Goal: Information Seeking & Learning: Learn about a topic

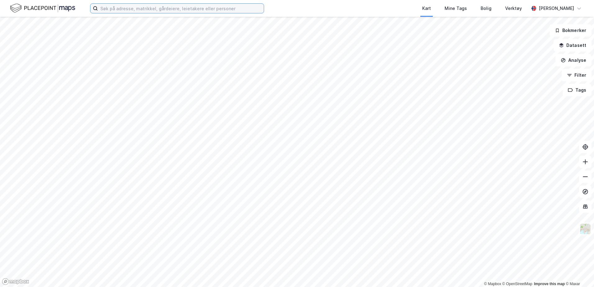
click at [123, 9] on input at bounding box center [181, 8] width 166 height 9
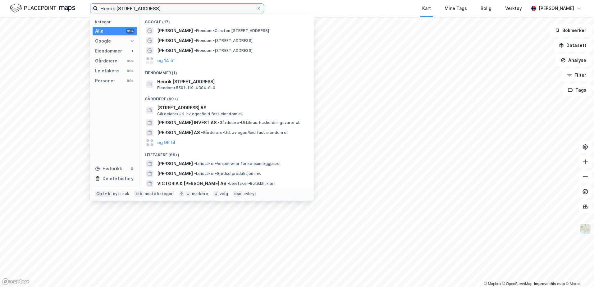
click at [124, 7] on input "Henrik Wegelandsveg 22A" at bounding box center [177, 8] width 158 height 9
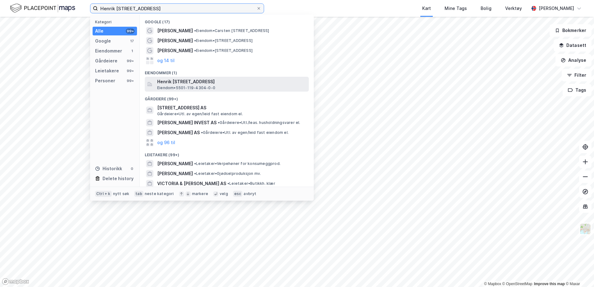
type input "Henrik Wegelandsveg 22A"
click at [213, 88] on span "Eiendom • 5501-119-4304-0-0" at bounding box center [186, 87] width 58 height 5
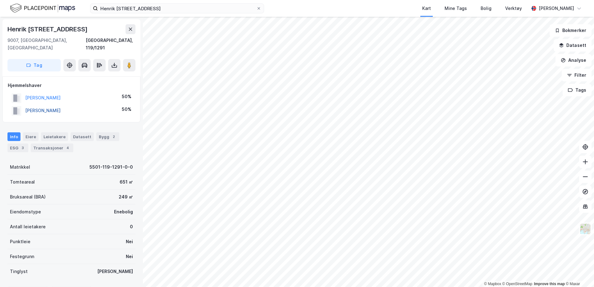
click at [0, 0] on button "BJØRSVIK MAGNUS STØBACK" at bounding box center [0, 0] width 0 height 0
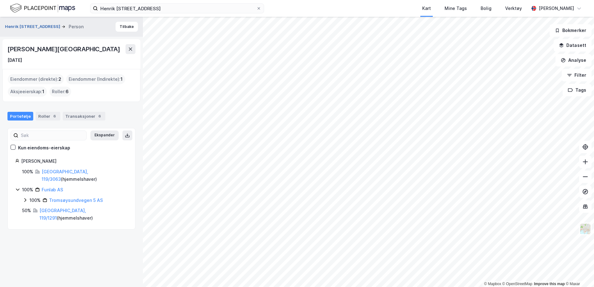
click at [25, 29] on button "Henrik Wergelands Veg 22c" at bounding box center [33, 27] width 57 height 6
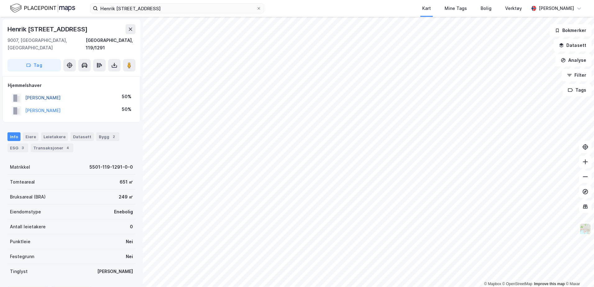
click at [0, 0] on button "BJØRSVIK INGRID WILSGÅRD" at bounding box center [0, 0] width 0 height 0
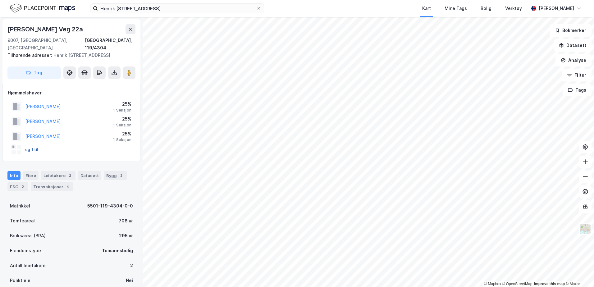
click at [0, 0] on button "og 1 til" at bounding box center [0, 0] width 0 height 0
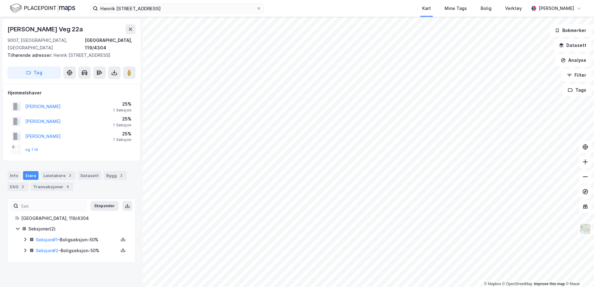
click at [29, 239] on div "Seksjon # 1 - Boligseksjon - 50% Seksjon # 2 - Boligseksjon - 50%" at bounding box center [75, 245] width 105 height 19
click at [25, 248] on icon at bounding box center [25, 250] width 5 height 5
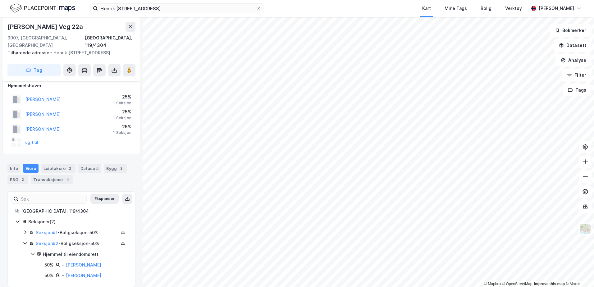
click at [26, 230] on icon at bounding box center [25, 232] width 5 height 5
click at [91, 262] on link "Lappegård Jostein" at bounding box center [83, 264] width 35 height 5
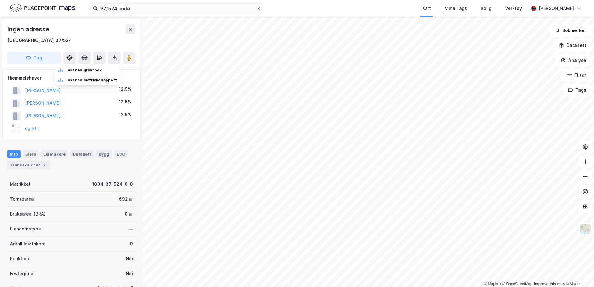
scroll to position [68, 0]
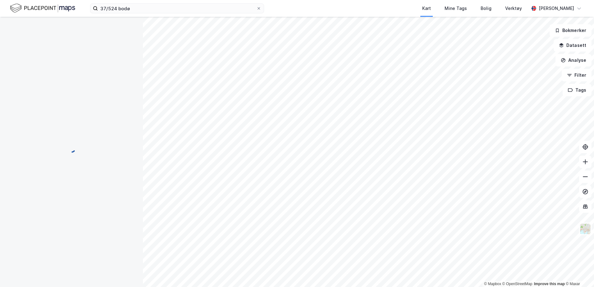
scroll to position [1, 0]
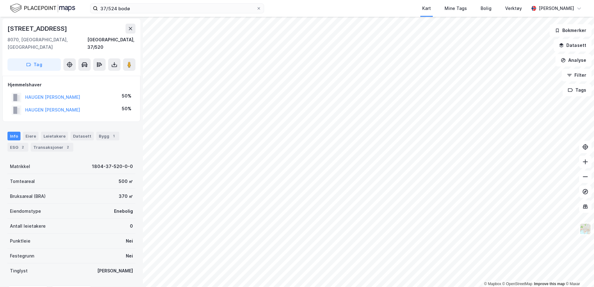
scroll to position [1, 0]
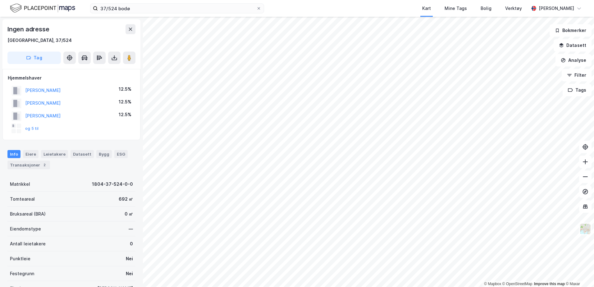
scroll to position [1, 0]
